Goal: Transaction & Acquisition: Purchase product/service

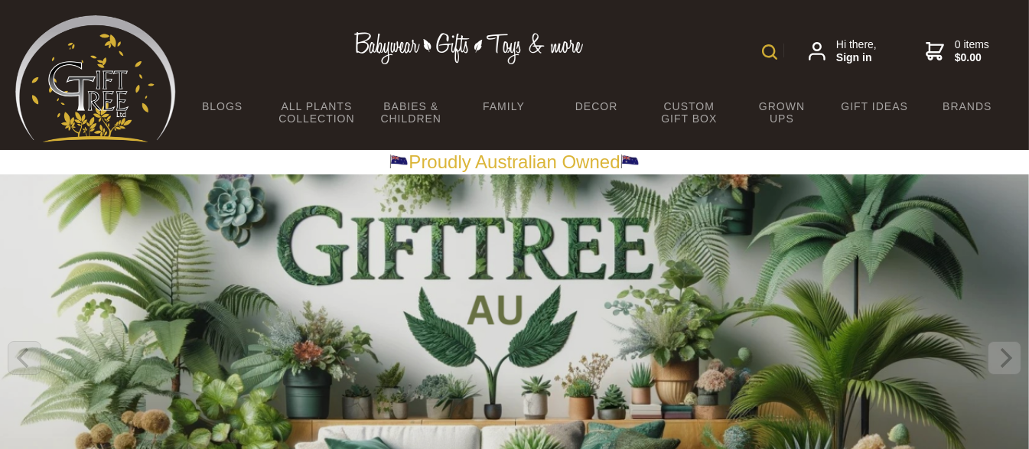
click at [768, 53] on img at bounding box center [769, 51] width 15 height 15
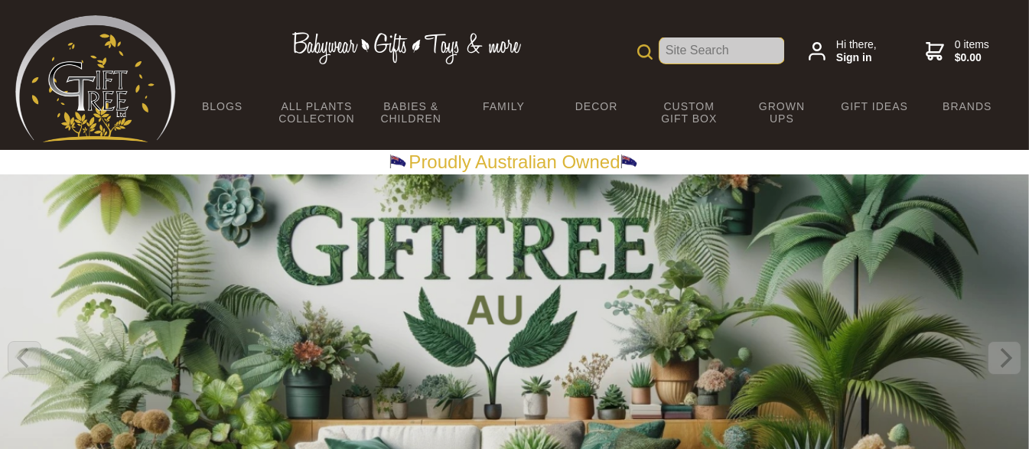
type input "p"
type input "omni photo stick"
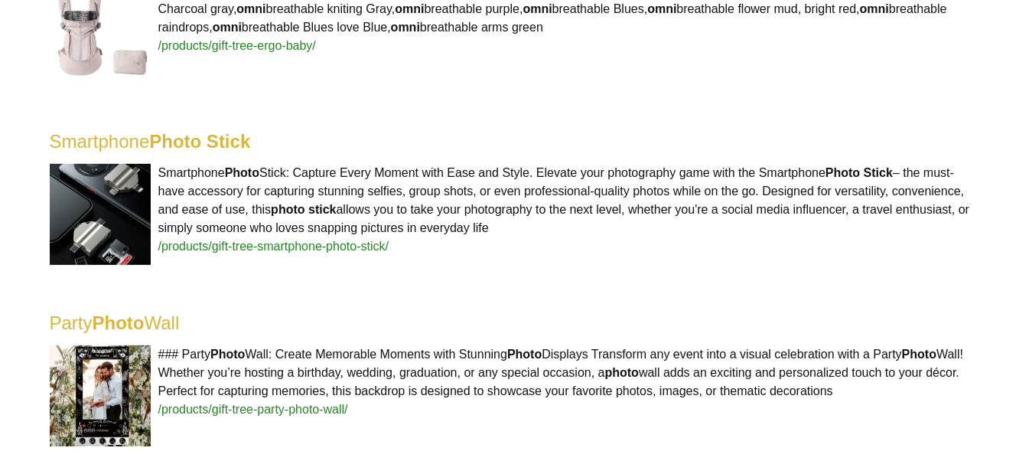
scroll to position [716, 0]
click at [239, 243] on span "/products/gift-tree-smartphone-photo-stick/" at bounding box center [273, 246] width 230 height 13
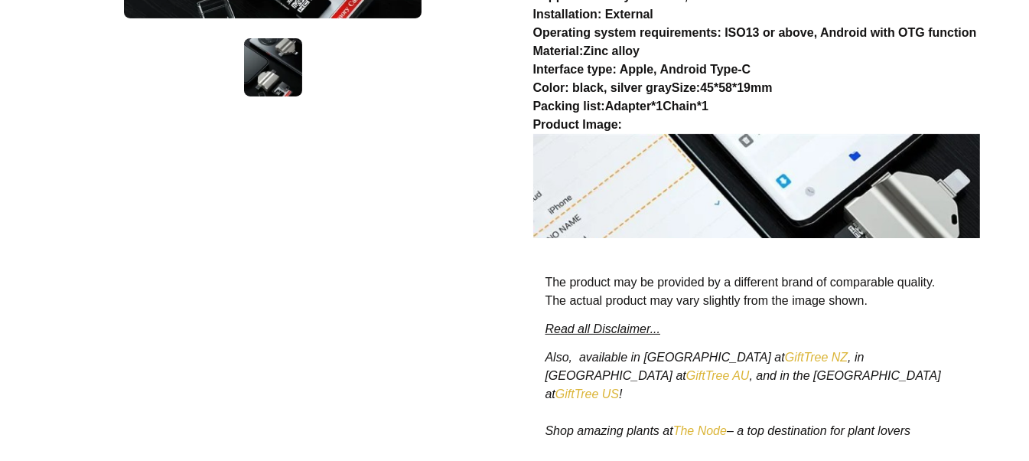
scroll to position [478, 0]
click at [785, 354] on link "GiftTree NZ" at bounding box center [816, 357] width 63 height 13
